Goal: Find specific page/section: Find specific page/section

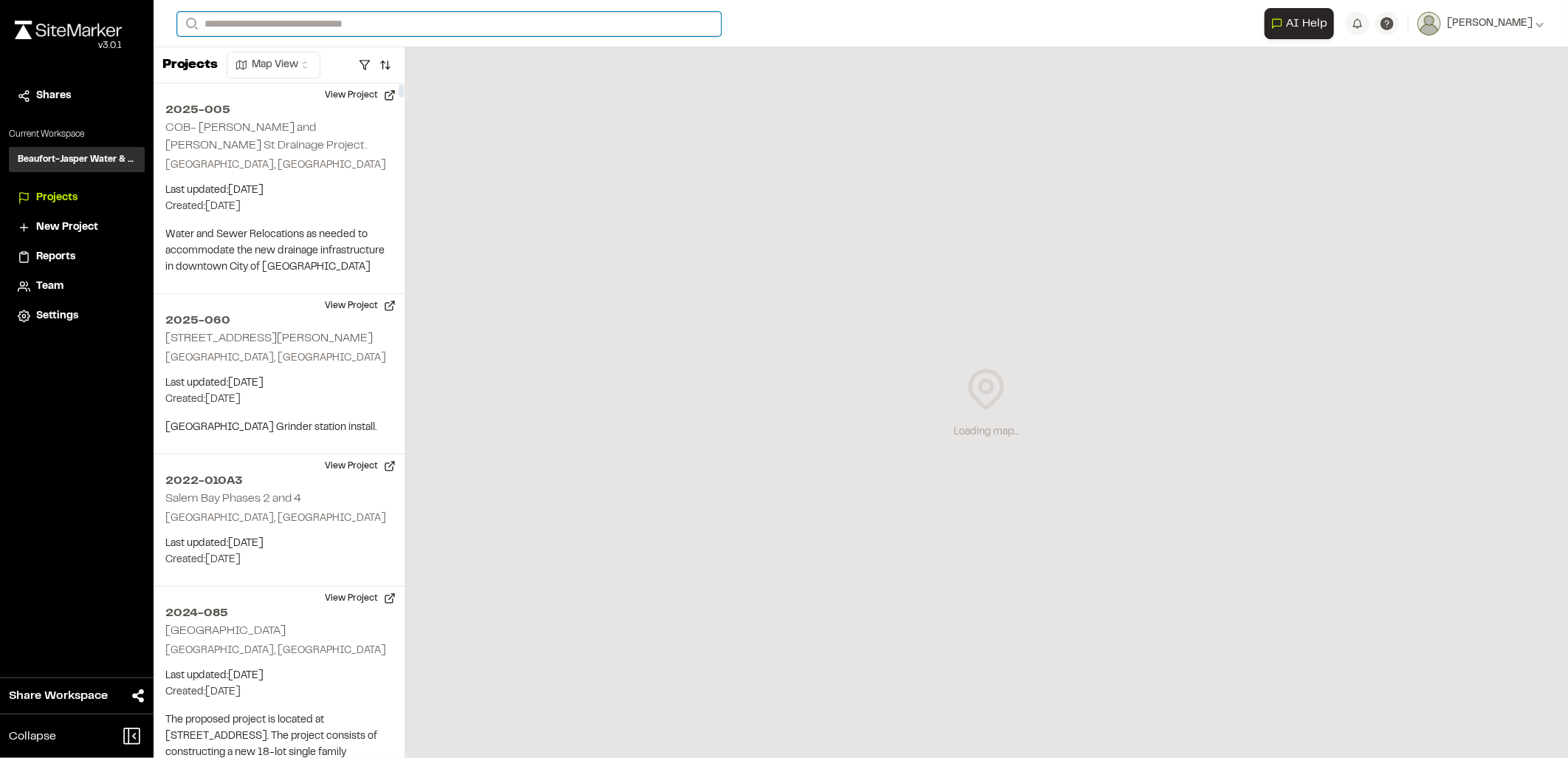
click at [224, 25] on input "Search" at bounding box center [450, 24] width 545 height 25
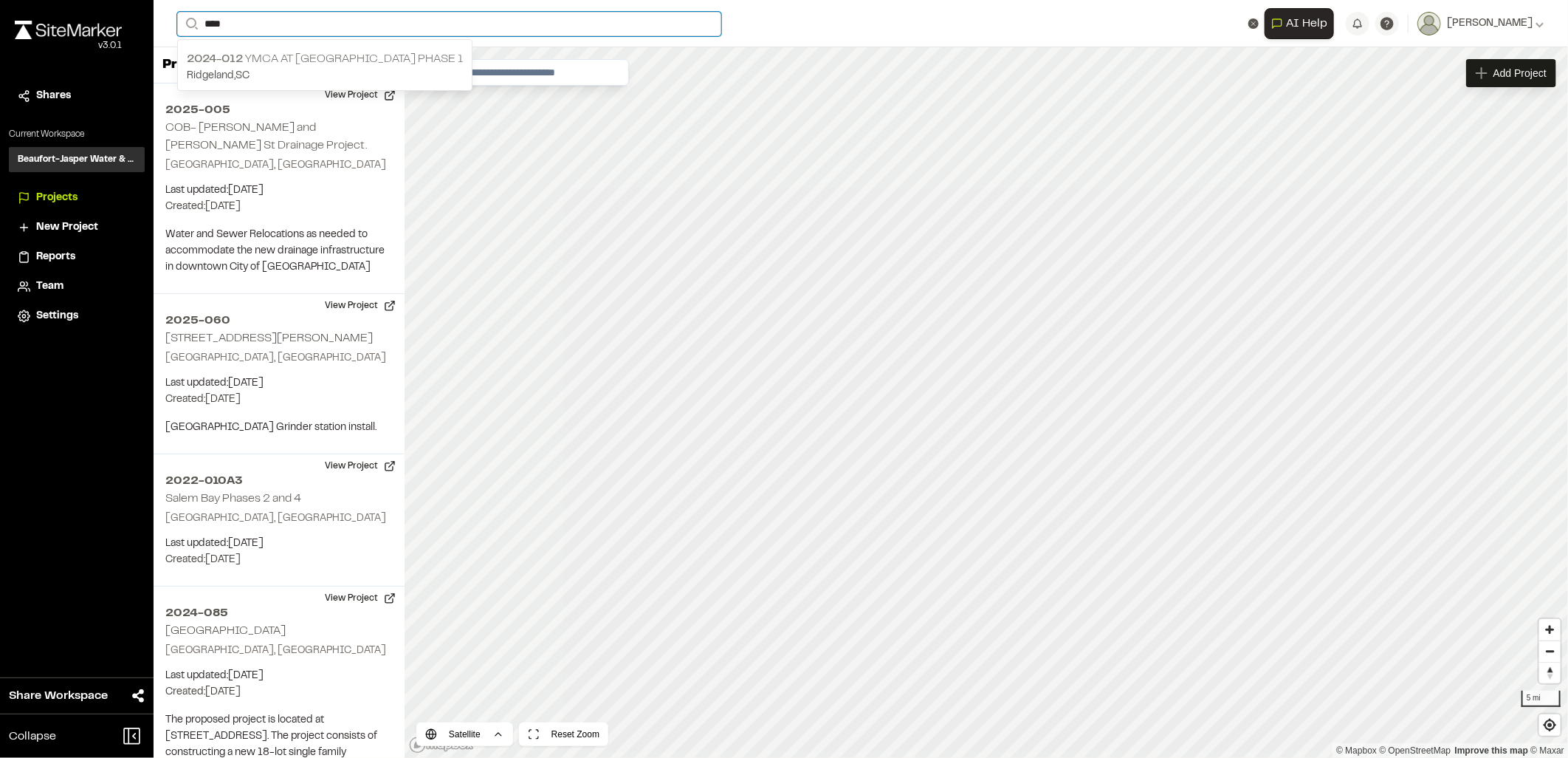
type input "****"
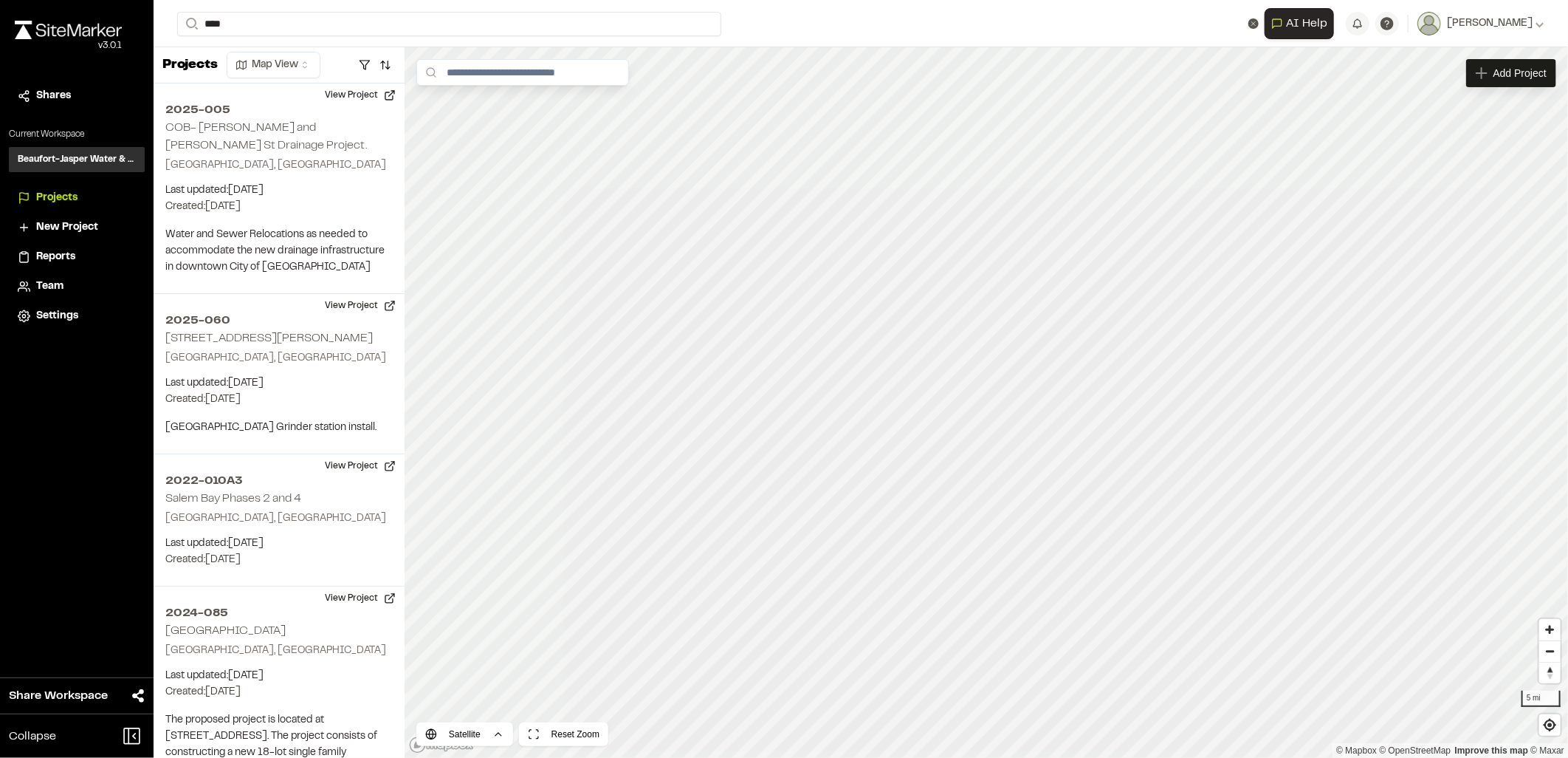
click at [257, 57] on p "2024-012 YMCA at [GEOGRAPHIC_DATA] Phase 1" at bounding box center [324, 58] width 276 height 17
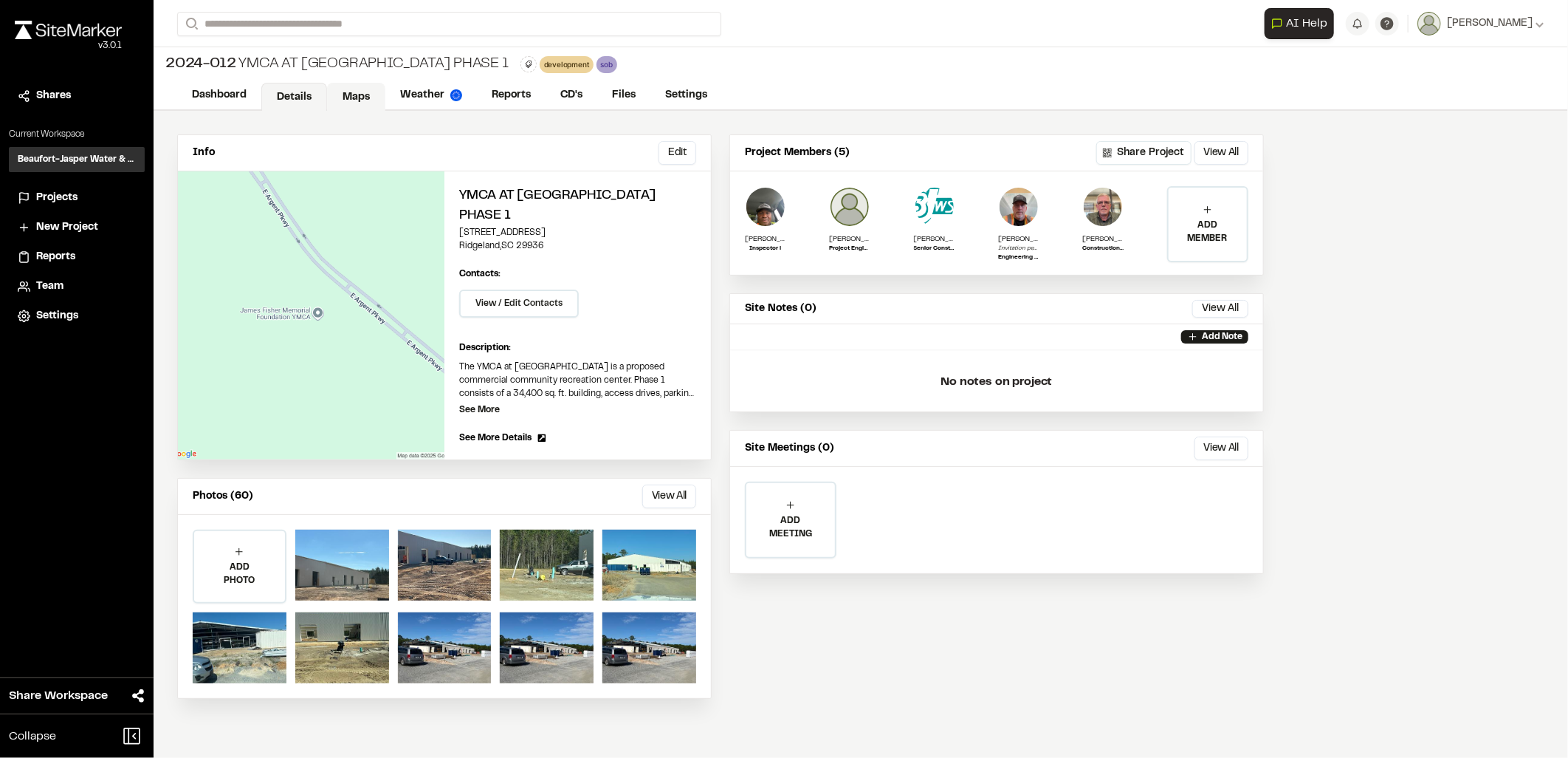
click at [348, 99] on link "Maps" at bounding box center [356, 97] width 58 height 28
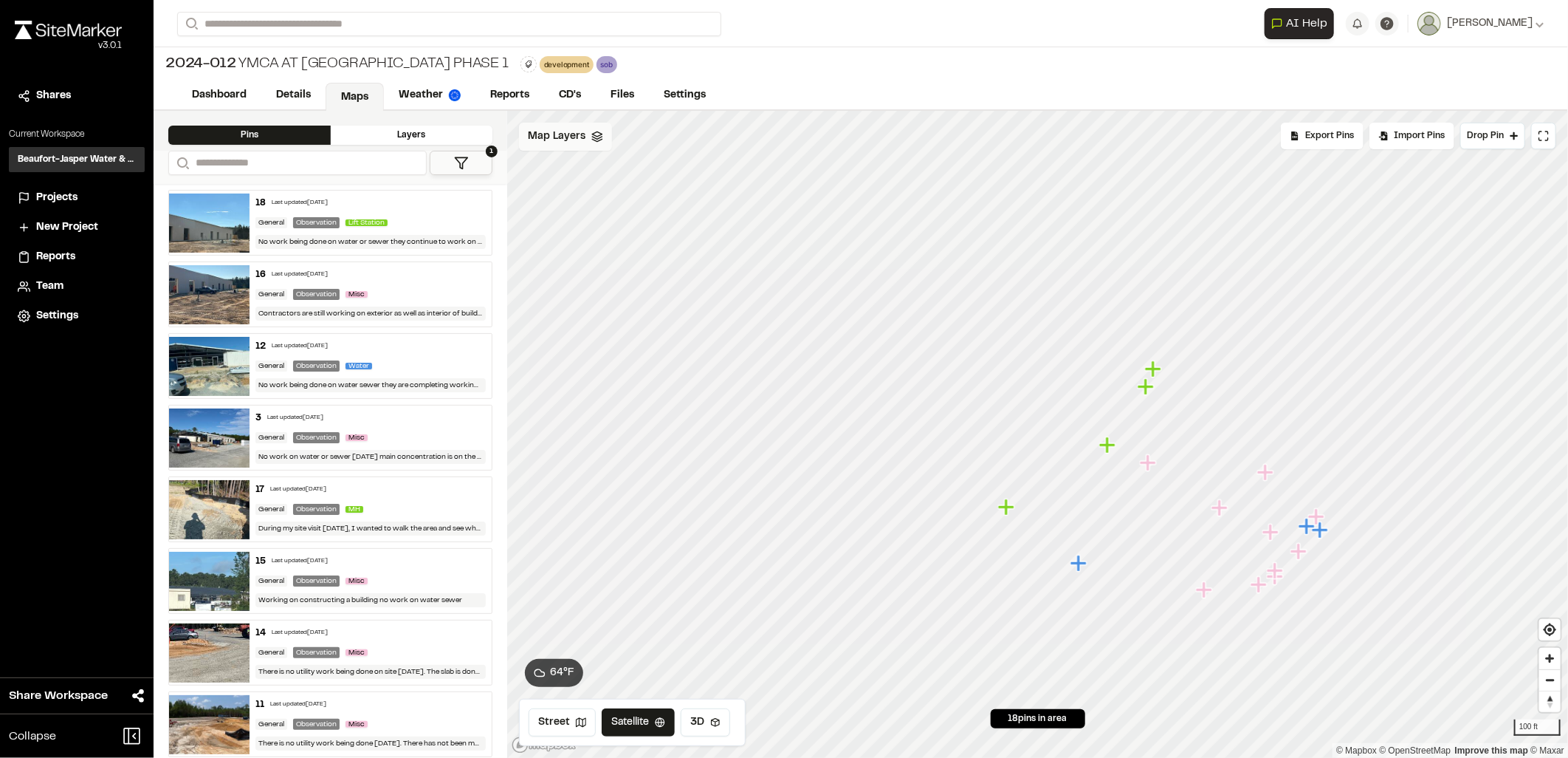
click at [549, 138] on span "Map Layers" at bounding box center [556, 137] width 57 height 16
click at [579, 200] on span "[14] C701 UTILITY" at bounding box center [608, 199] width 108 height 17
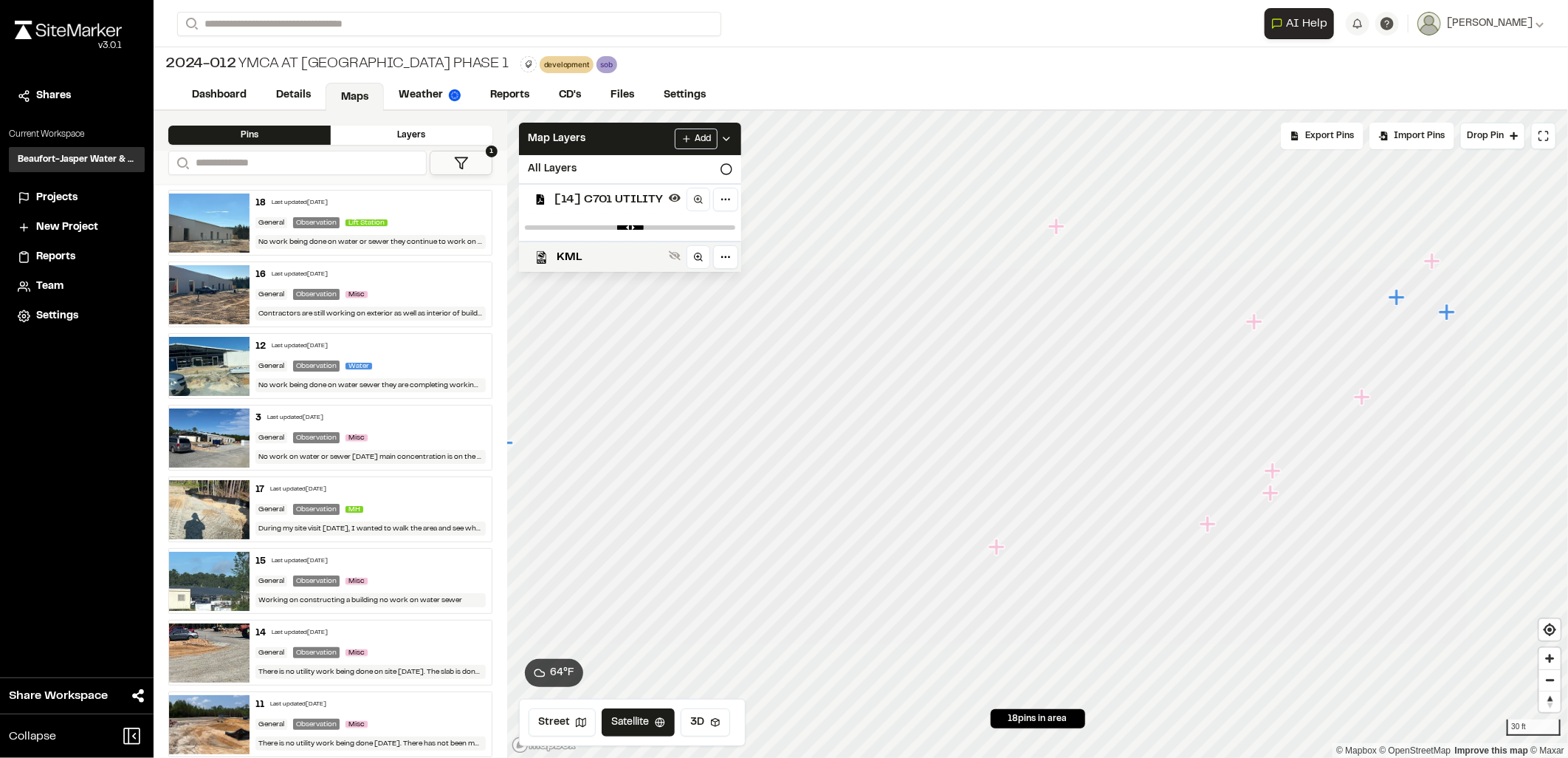
click at [994, 555] on icon "Map marker" at bounding box center [997, 547] width 16 height 16
click at [1042, 436] on icon "Map marker" at bounding box center [1037, 434] width 19 height 19
click at [1036, 435] on icon "Map marker" at bounding box center [1036, 434] width 16 height 16
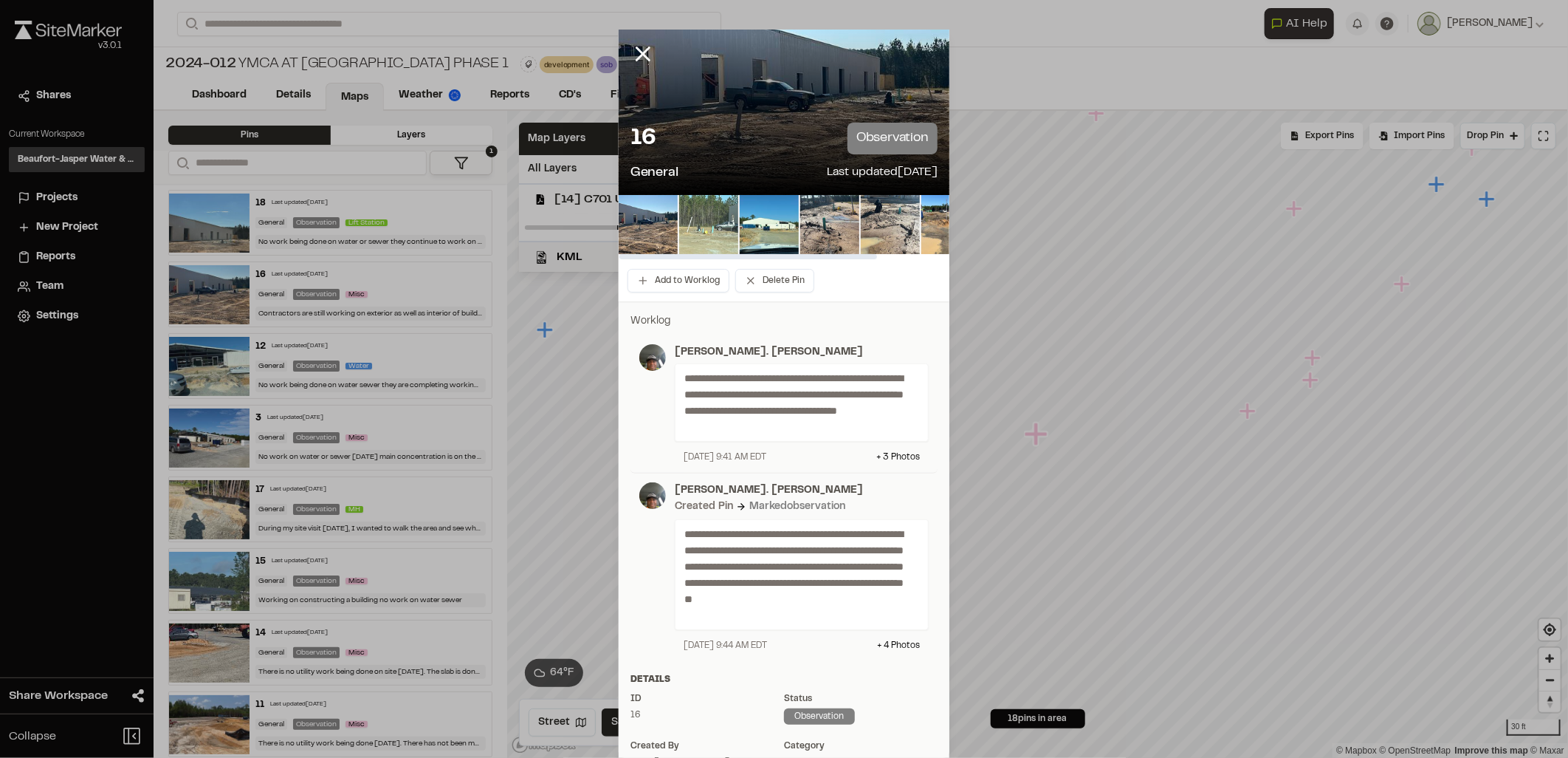
click at [695, 220] on img at bounding box center [708, 224] width 59 height 59
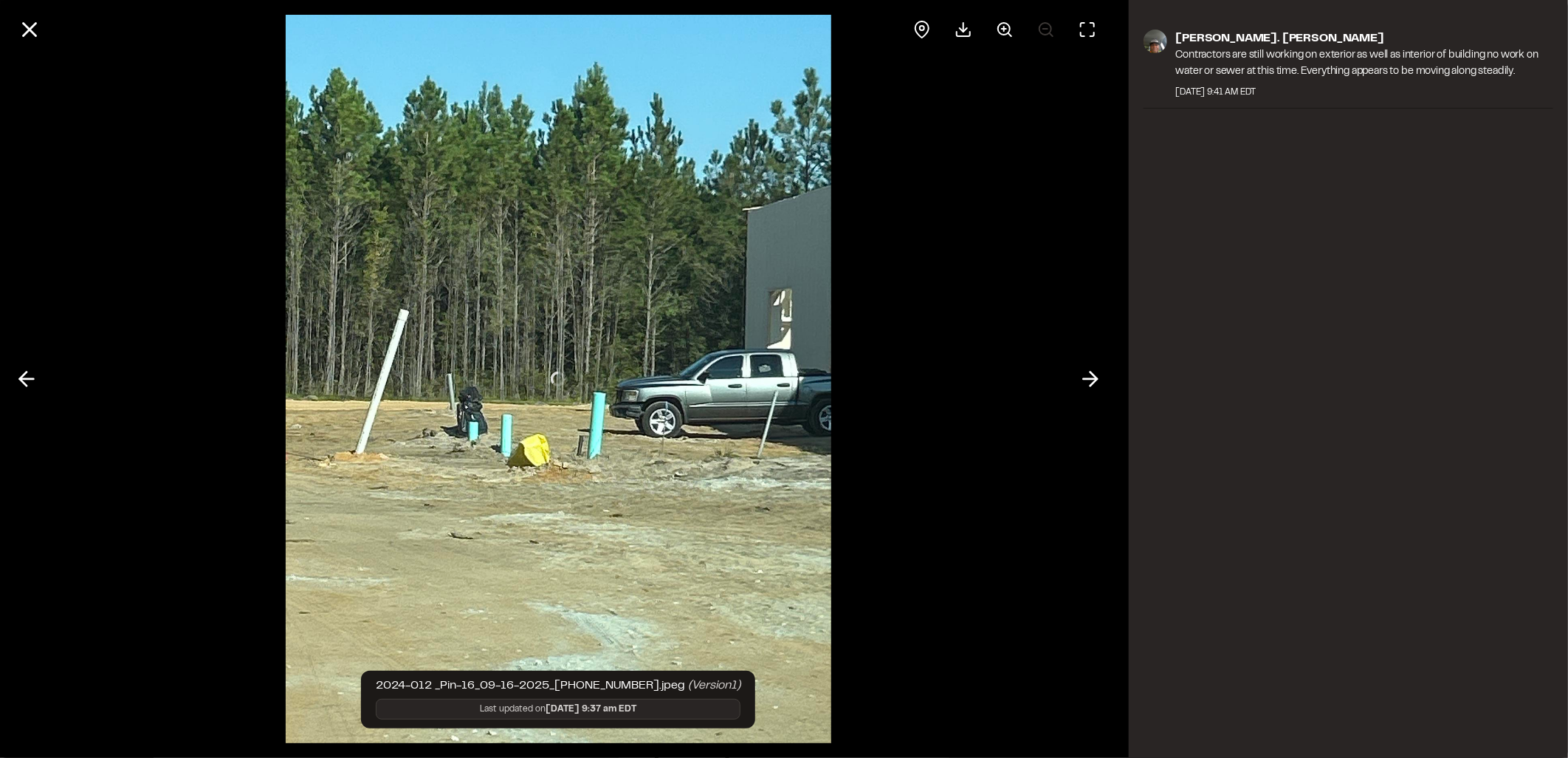
click at [755, 227] on div at bounding box center [559, 379] width 546 height 758
click at [1095, 385] on icon at bounding box center [1091, 379] width 24 height 26
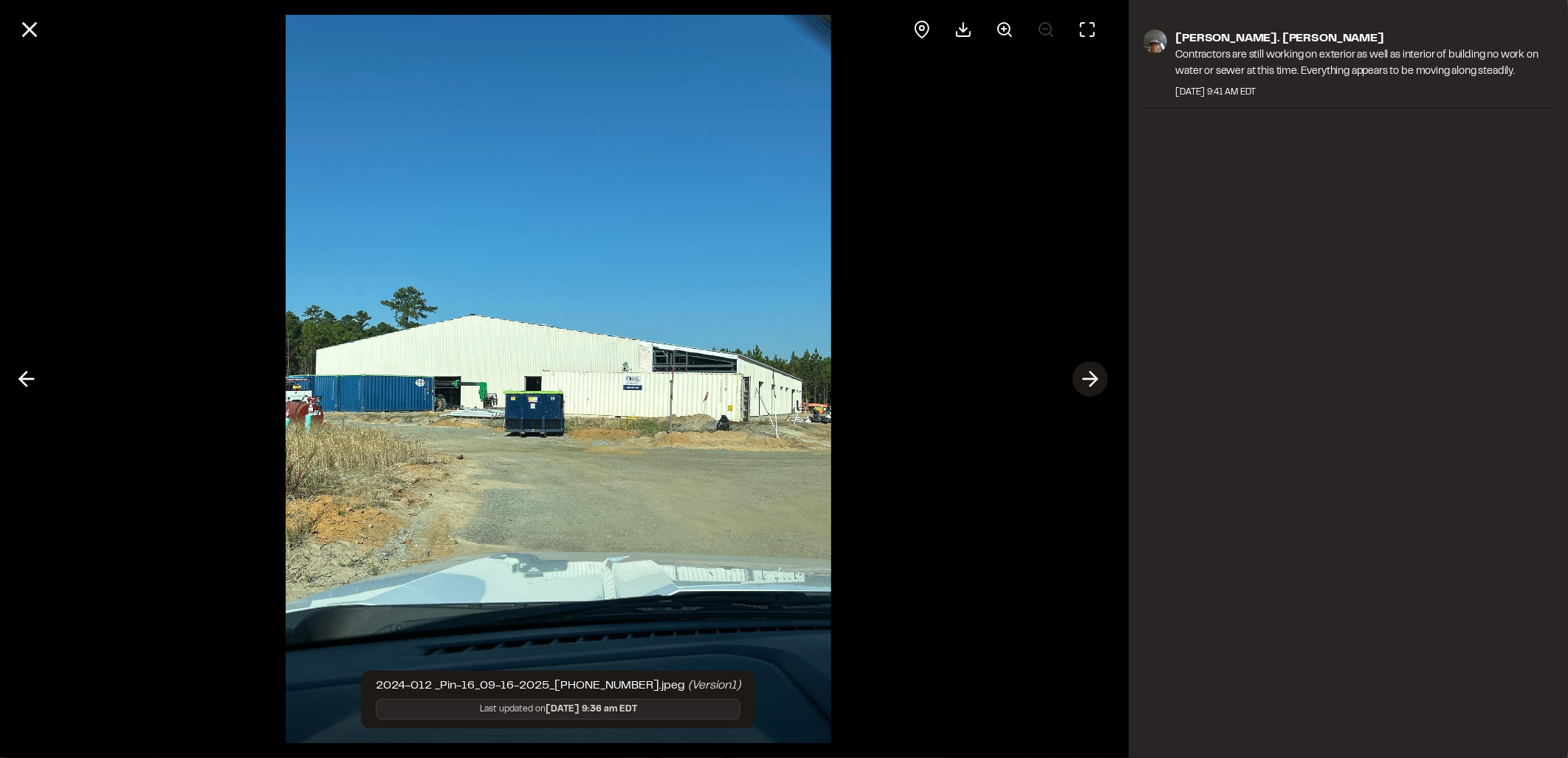
click at [1095, 385] on icon at bounding box center [1091, 379] width 24 height 26
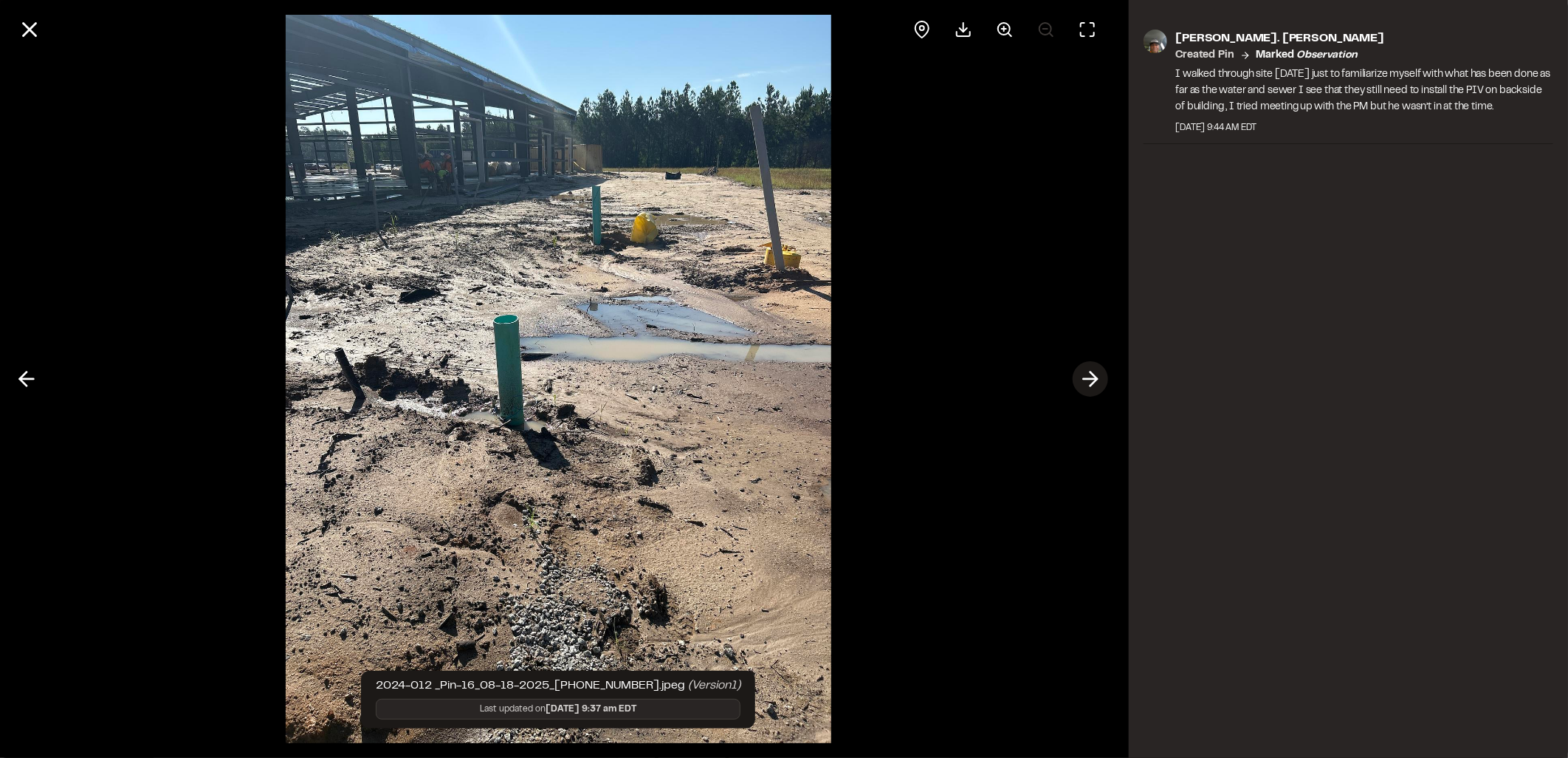
click at [1095, 385] on icon at bounding box center [1091, 379] width 24 height 26
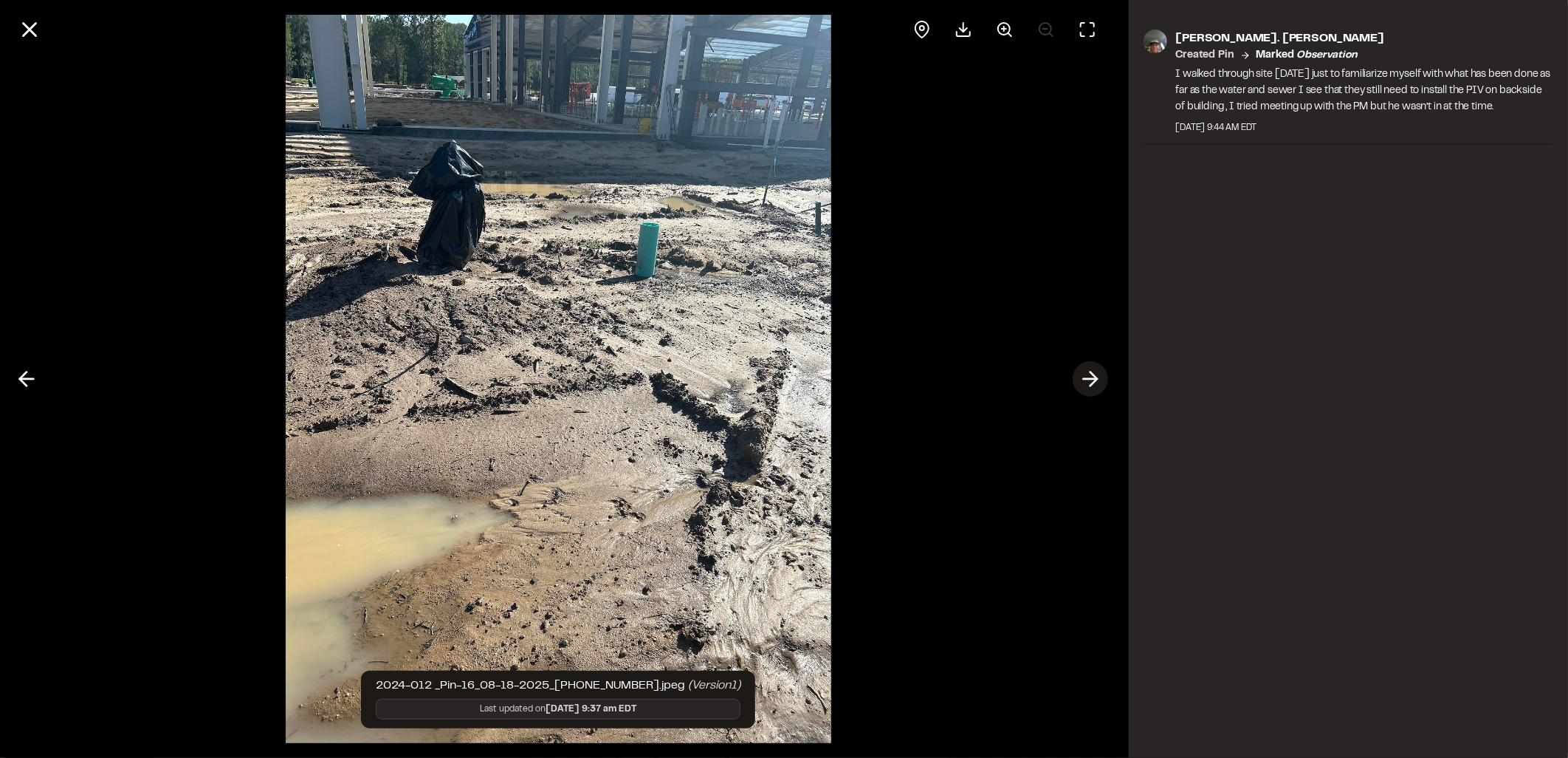
click at [1091, 369] on icon at bounding box center [1091, 379] width 24 height 26
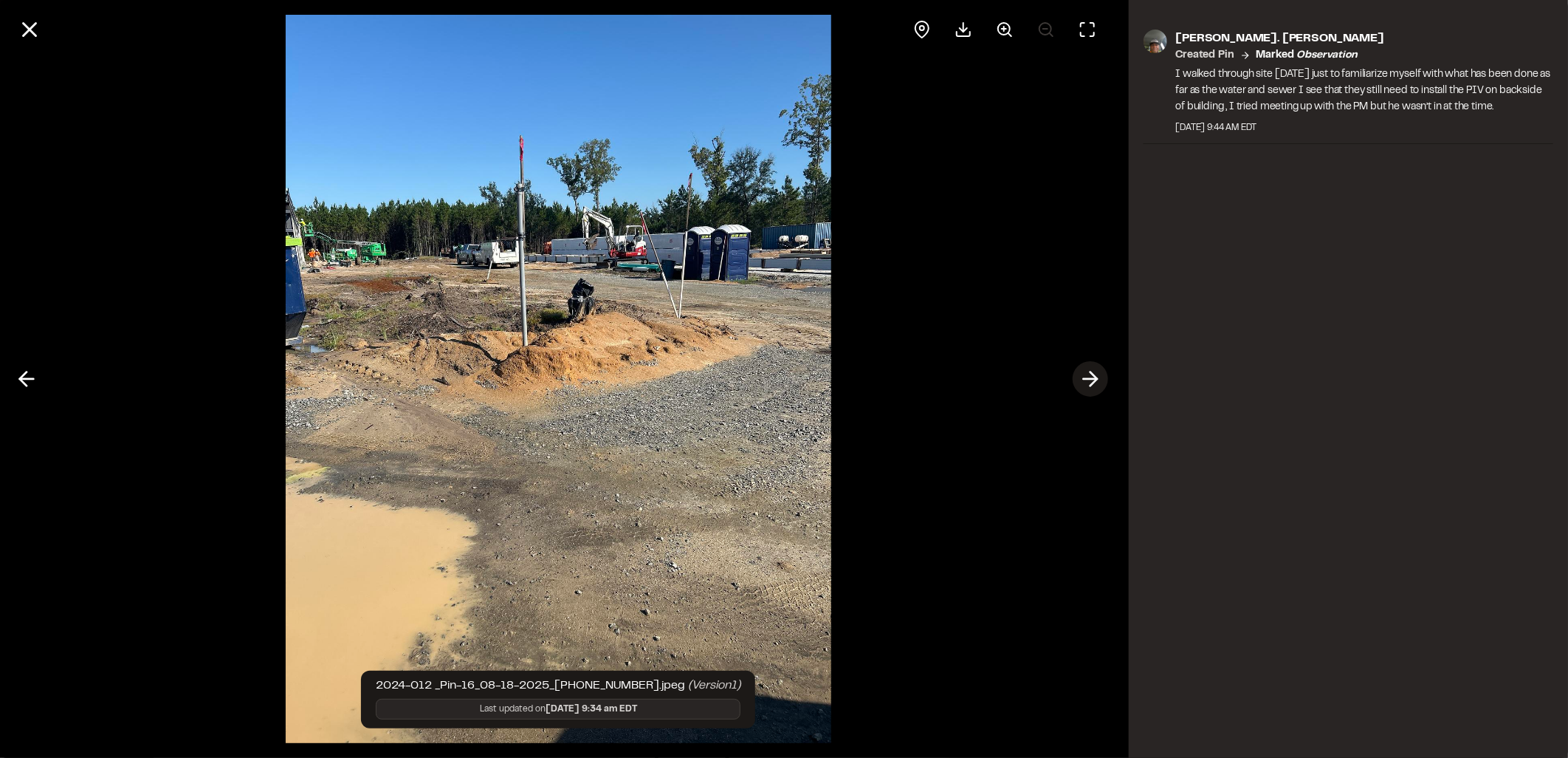
click at [1088, 373] on icon at bounding box center [1091, 379] width 24 height 26
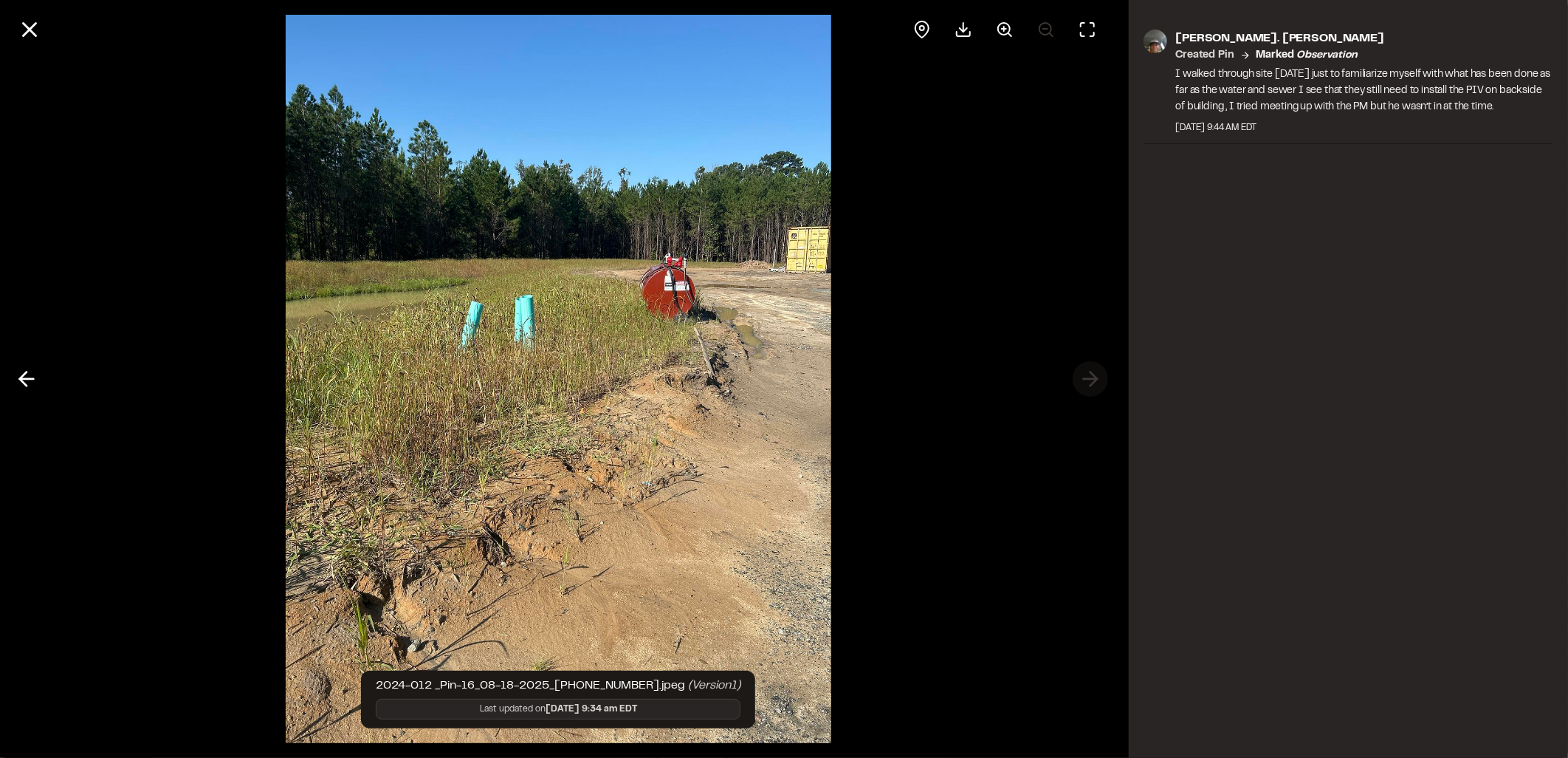
click at [1088, 373] on div at bounding box center [558, 379] width 1117 height 758
click at [33, 37] on icon at bounding box center [30, 30] width 25 height 26
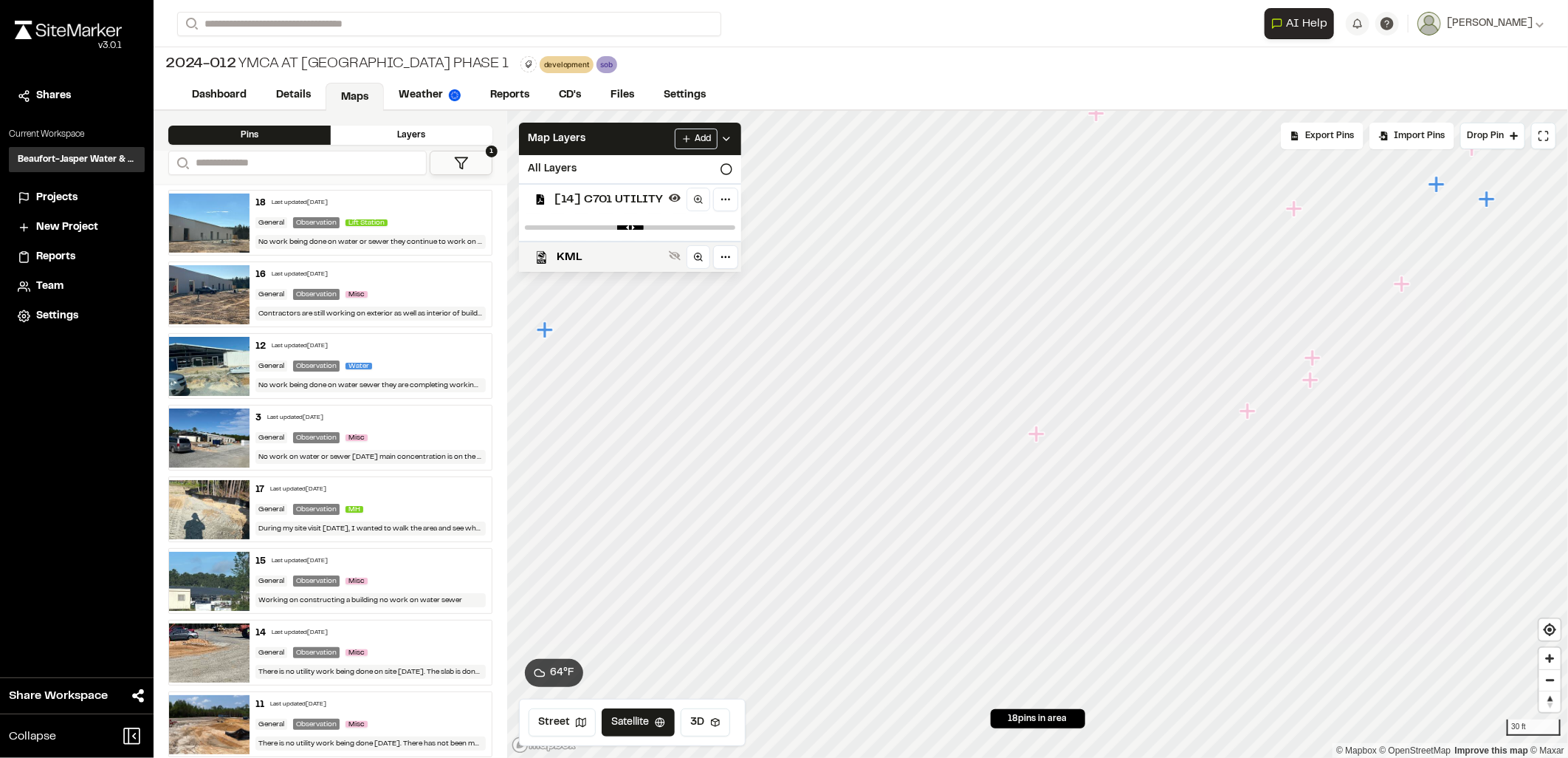
click at [1036, 439] on icon "Map marker" at bounding box center [1036, 434] width 16 height 16
click at [1044, 455] on icon "Map marker" at bounding box center [1044, 456] width 16 height 16
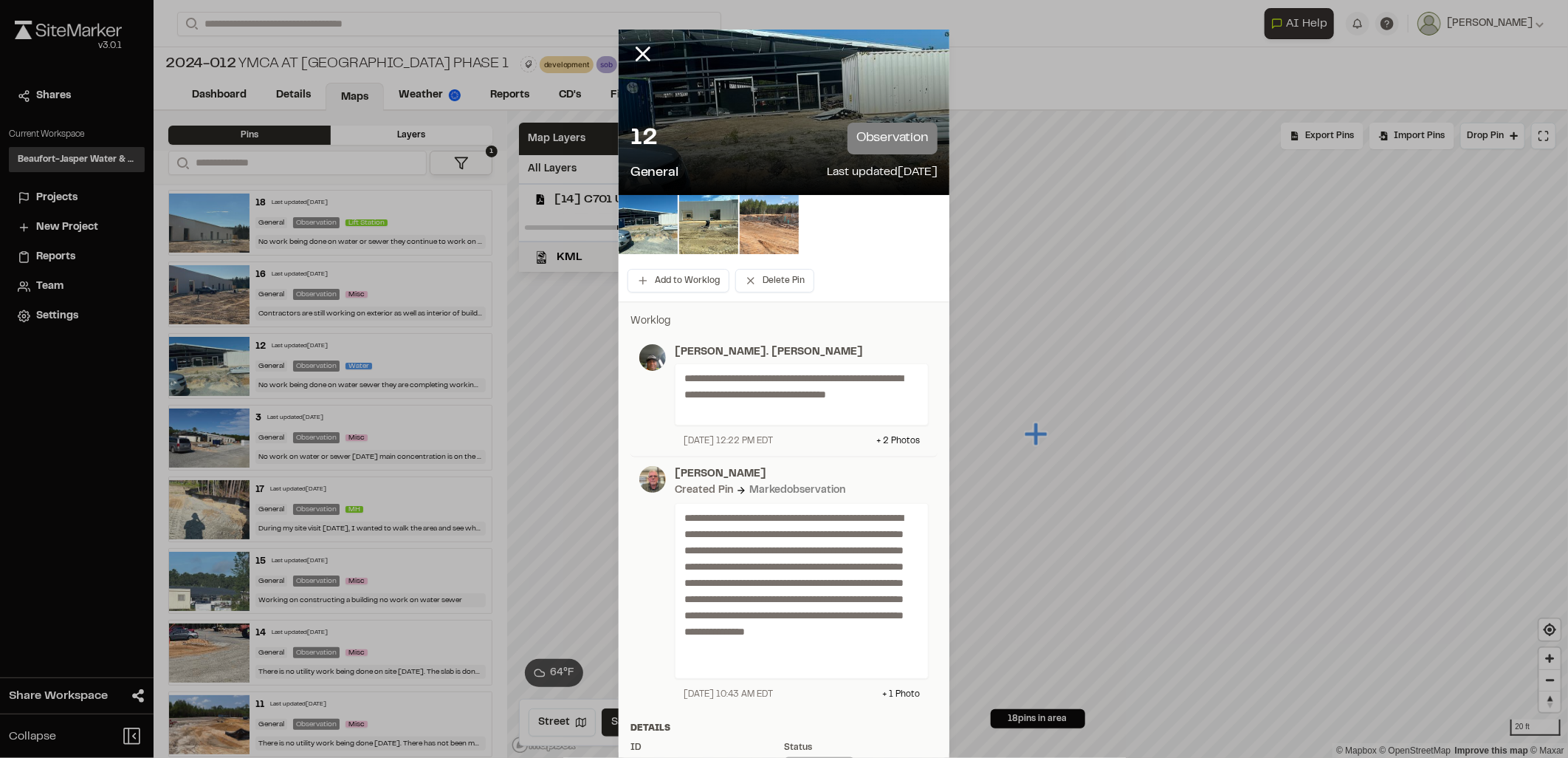
click at [763, 228] on img at bounding box center [769, 224] width 59 height 59
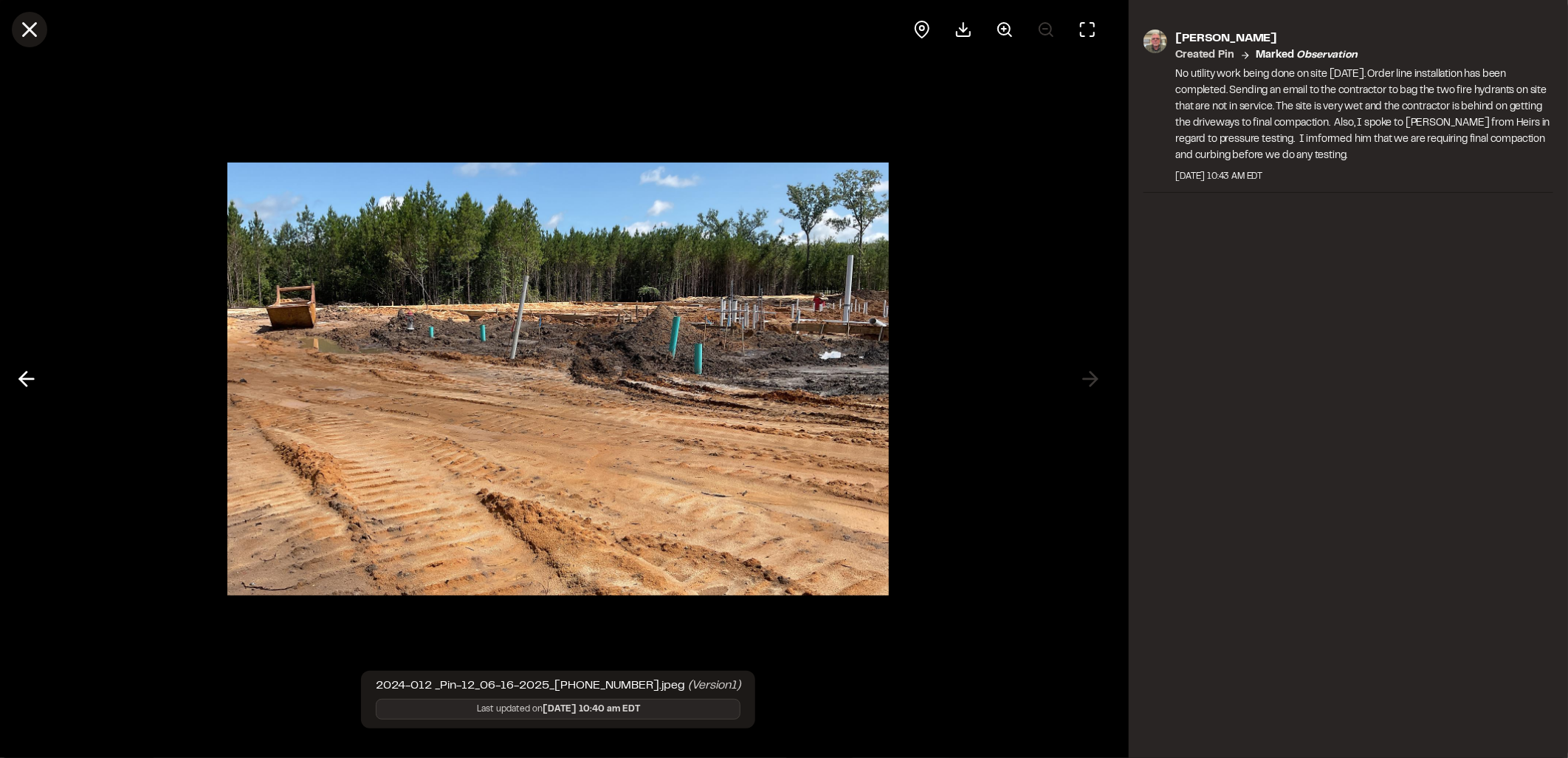
click at [29, 38] on icon at bounding box center [30, 30] width 25 height 26
